Goal: Transaction & Acquisition: Download file/media

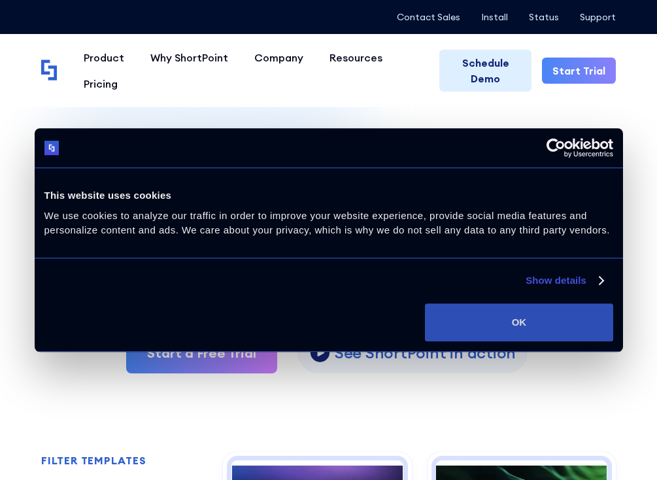
click at [512, 321] on button "OK" at bounding box center [519, 322] width 188 height 38
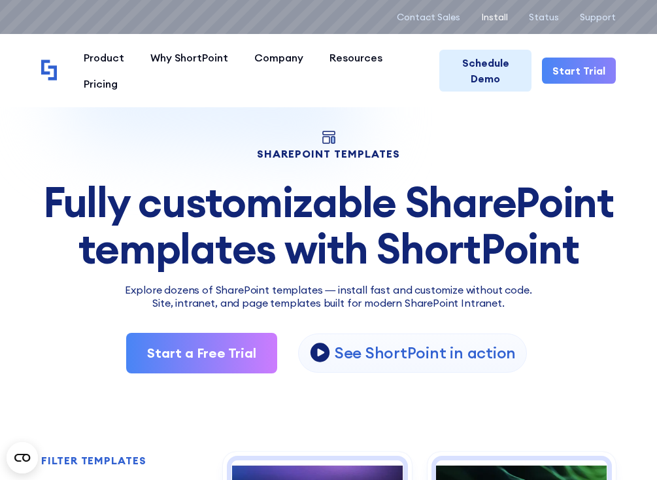
click at [503, 16] on p "Install" at bounding box center [494, 17] width 27 height 10
